Goal: Browse casually: Explore the website without a specific task or goal

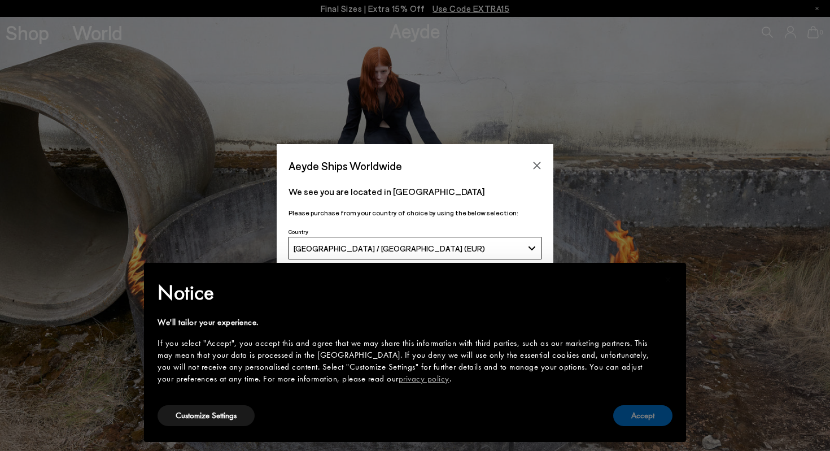
click at [651, 415] on button "Accept" at bounding box center [642, 415] width 59 height 21
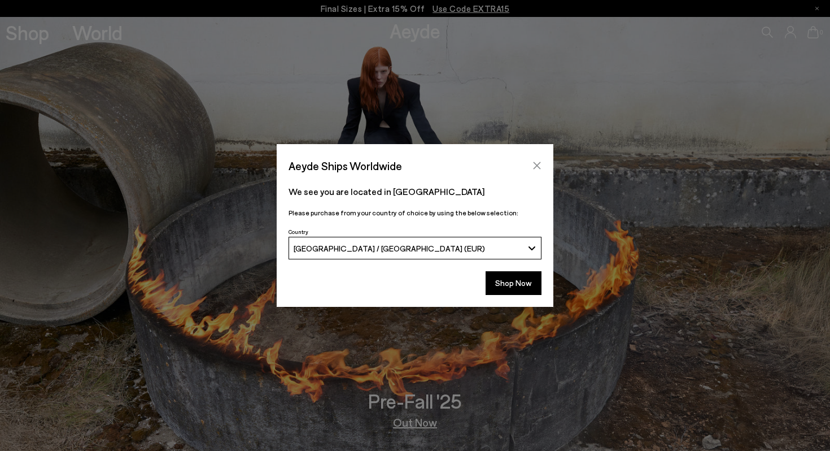
click at [536, 167] on icon "Close" at bounding box center [537, 165] width 9 height 9
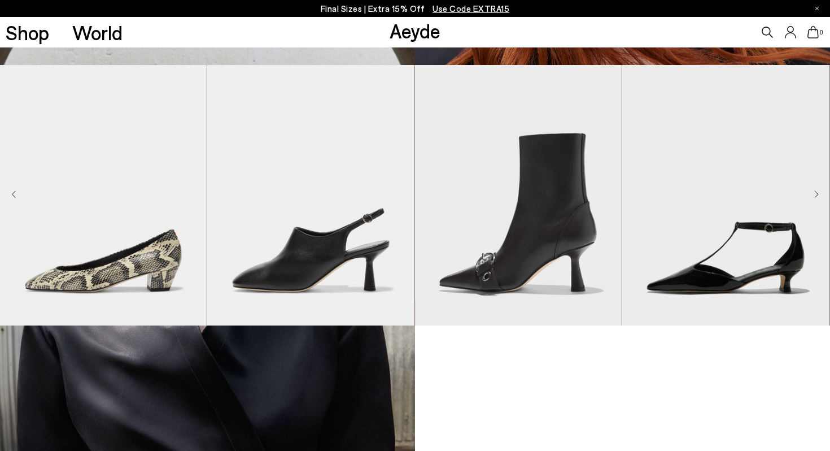
scroll to position [820, 0]
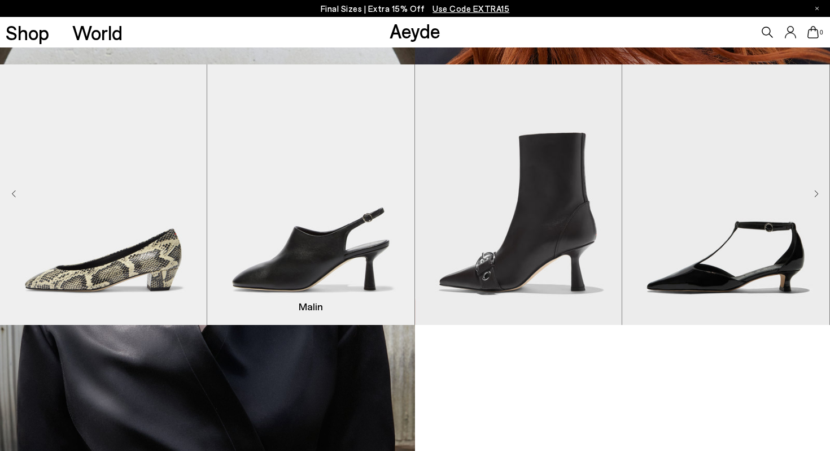
click at [369, 257] on img "2 / 9" at bounding box center [310, 194] width 207 height 260
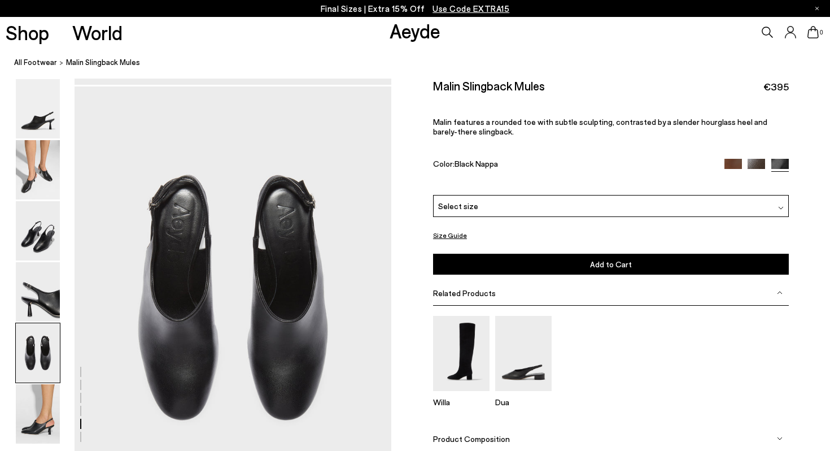
scroll to position [2109, 0]
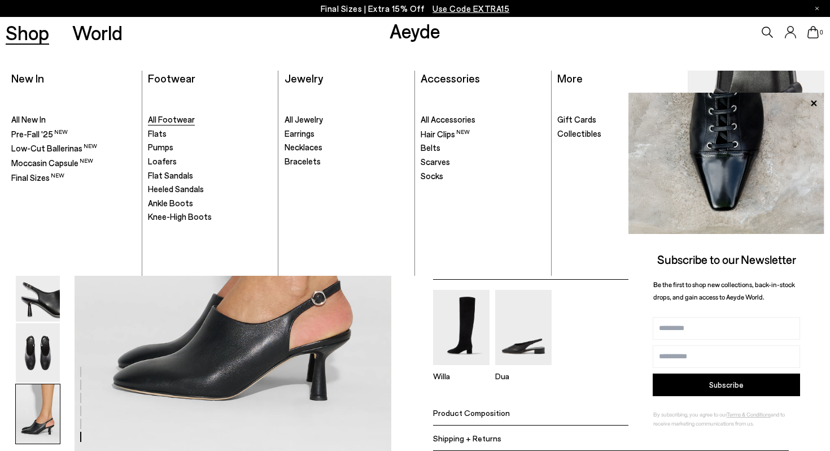
click at [174, 122] on span "All Footwear" at bounding box center [171, 119] width 47 height 10
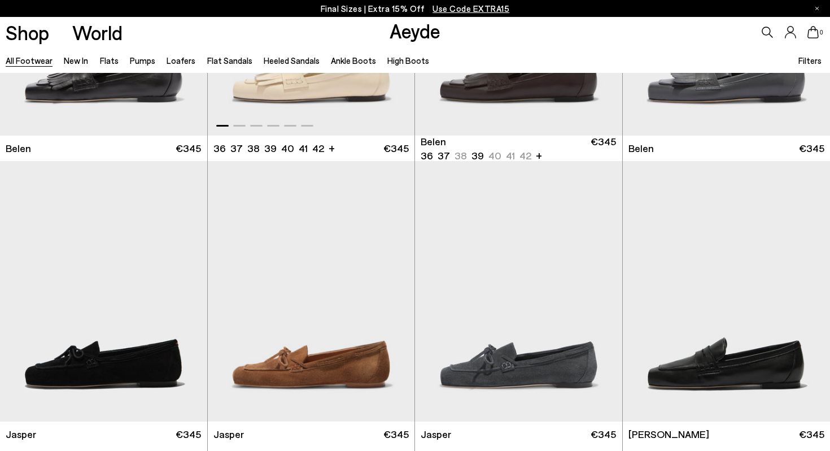
scroll to position [127, 0]
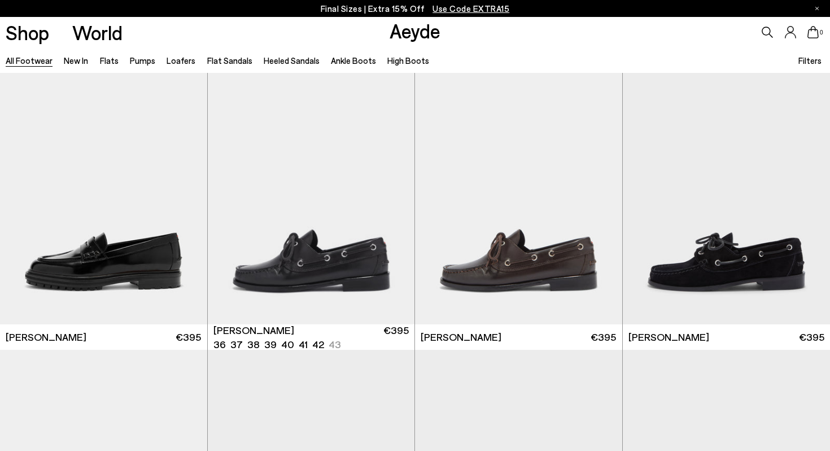
scroll to position [1325, 0]
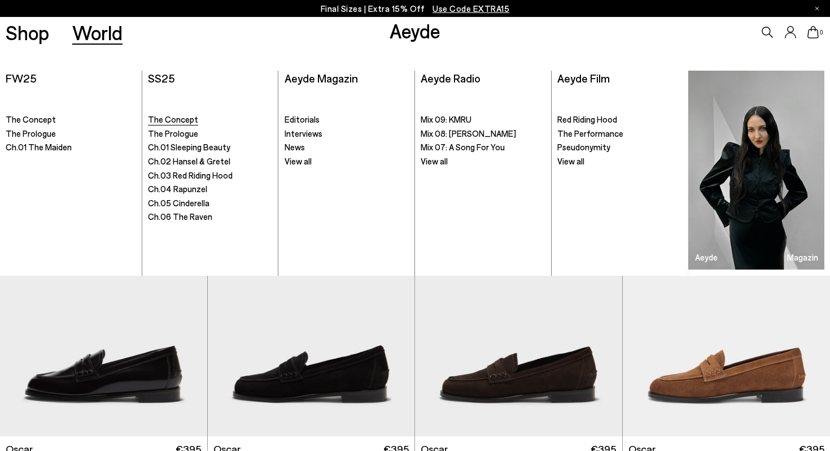
click at [172, 124] on span "The Concept" at bounding box center [173, 119] width 50 height 10
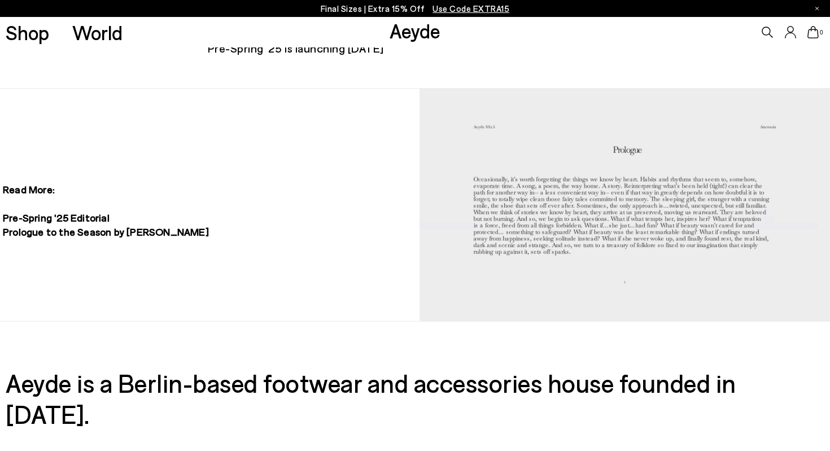
scroll to position [1218, 0]
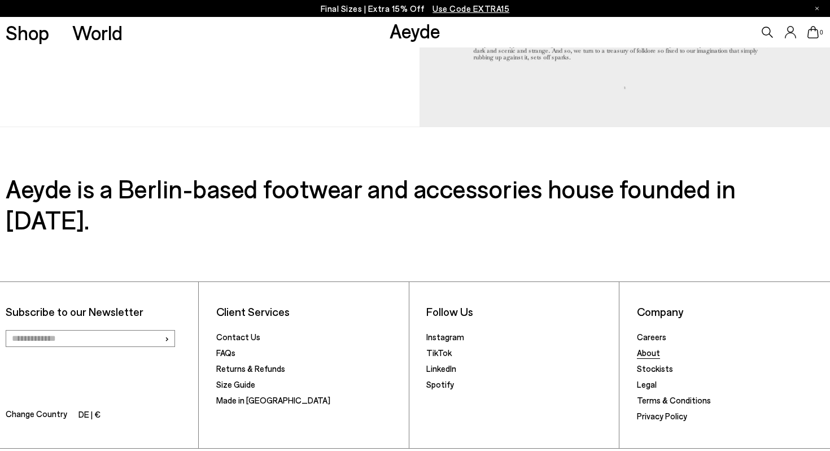
click at [644, 347] on link "About" at bounding box center [648, 352] width 23 height 10
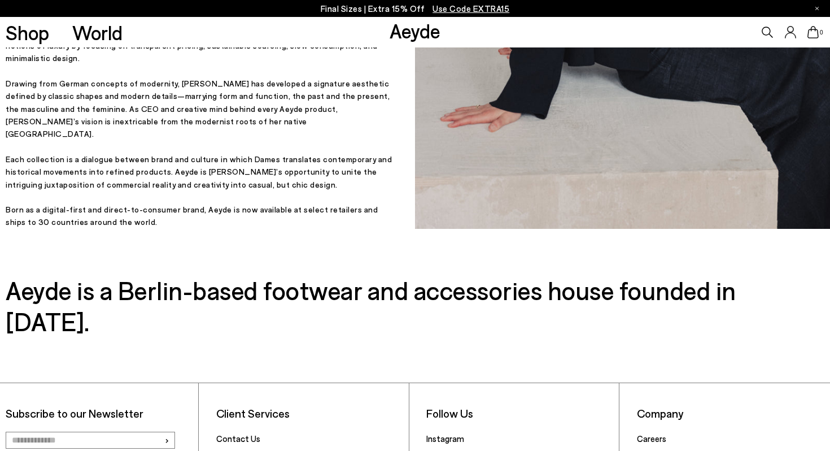
scroll to position [481, 0]
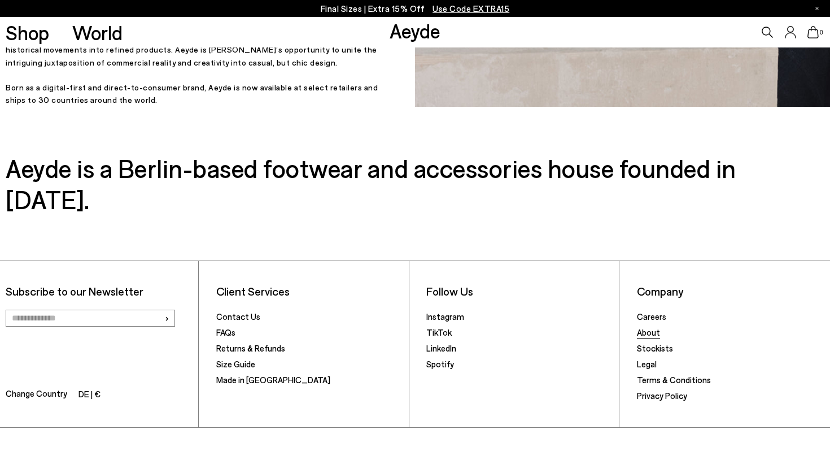
click at [650, 327] on link "About" at bounding box center [648, 332] width 23 height 10
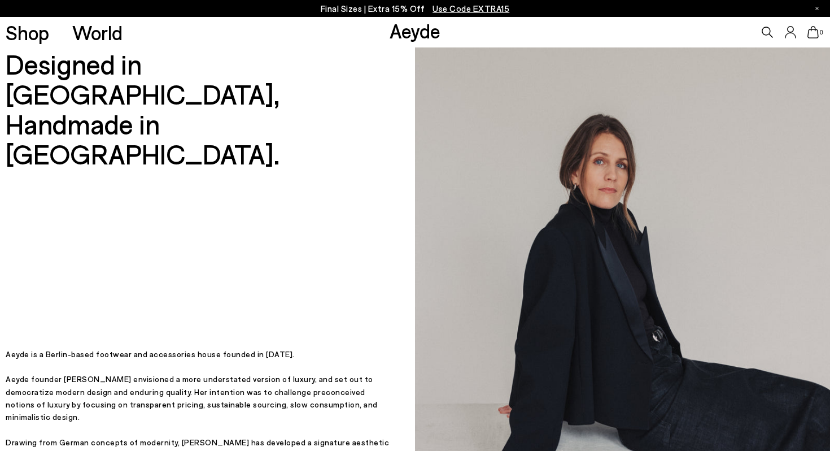
scroll to position [183, 0]
